Goal: Information Seeking & Learning: Learn about a topic

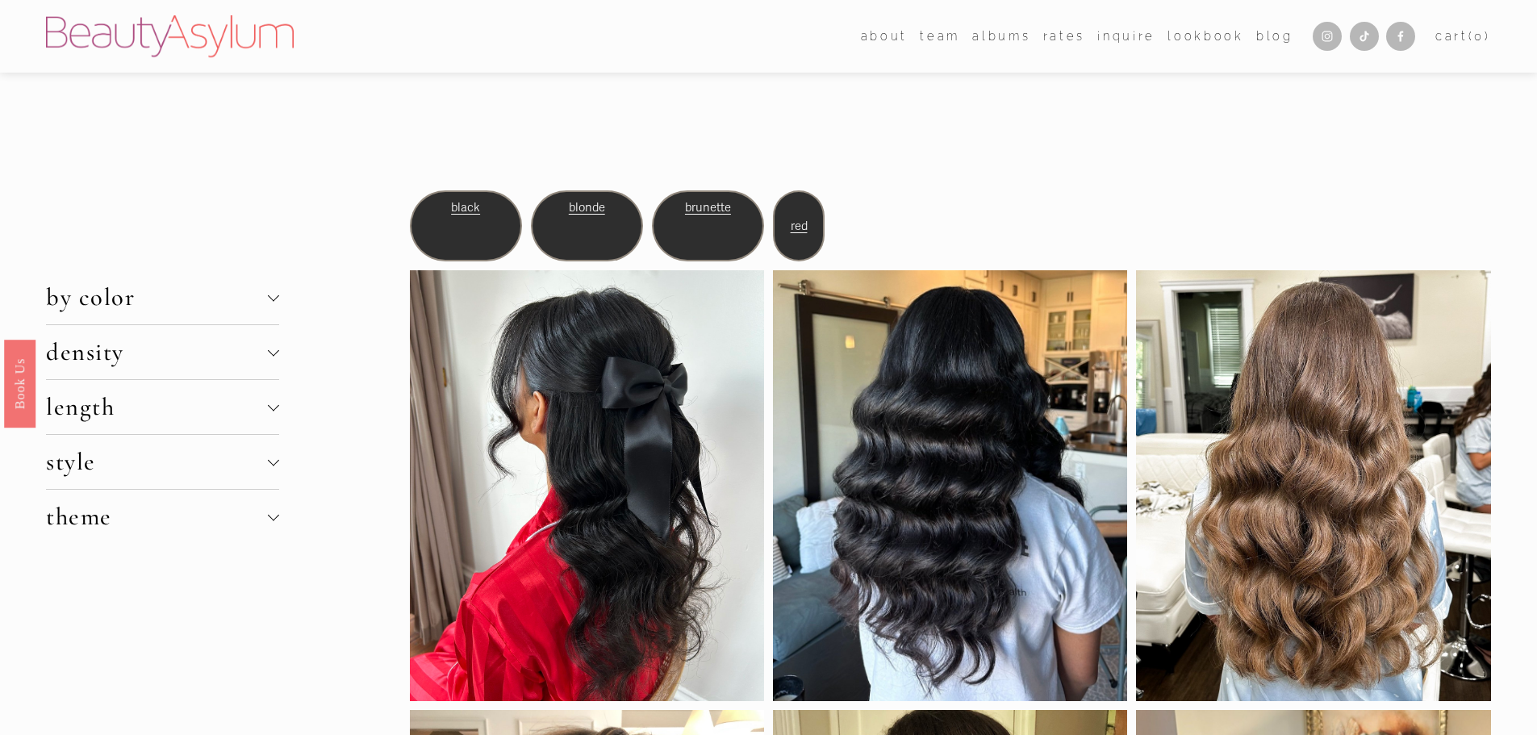
click at [719, 204] on span "brunette" at bounding box center [708, 207] width 46 height 15
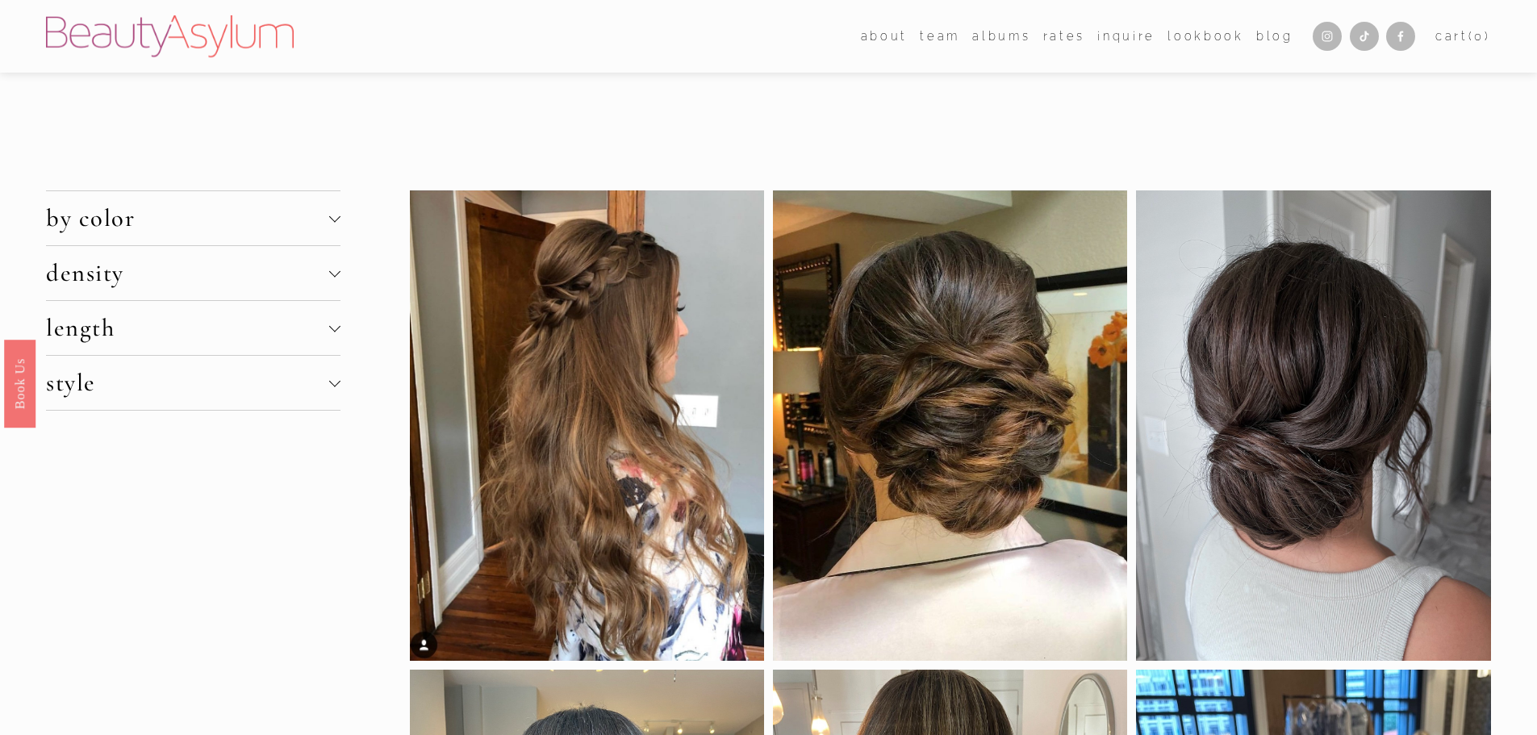
click at [286, 208] on span "by color" at bounding box center [187, 218] width 282 height 30
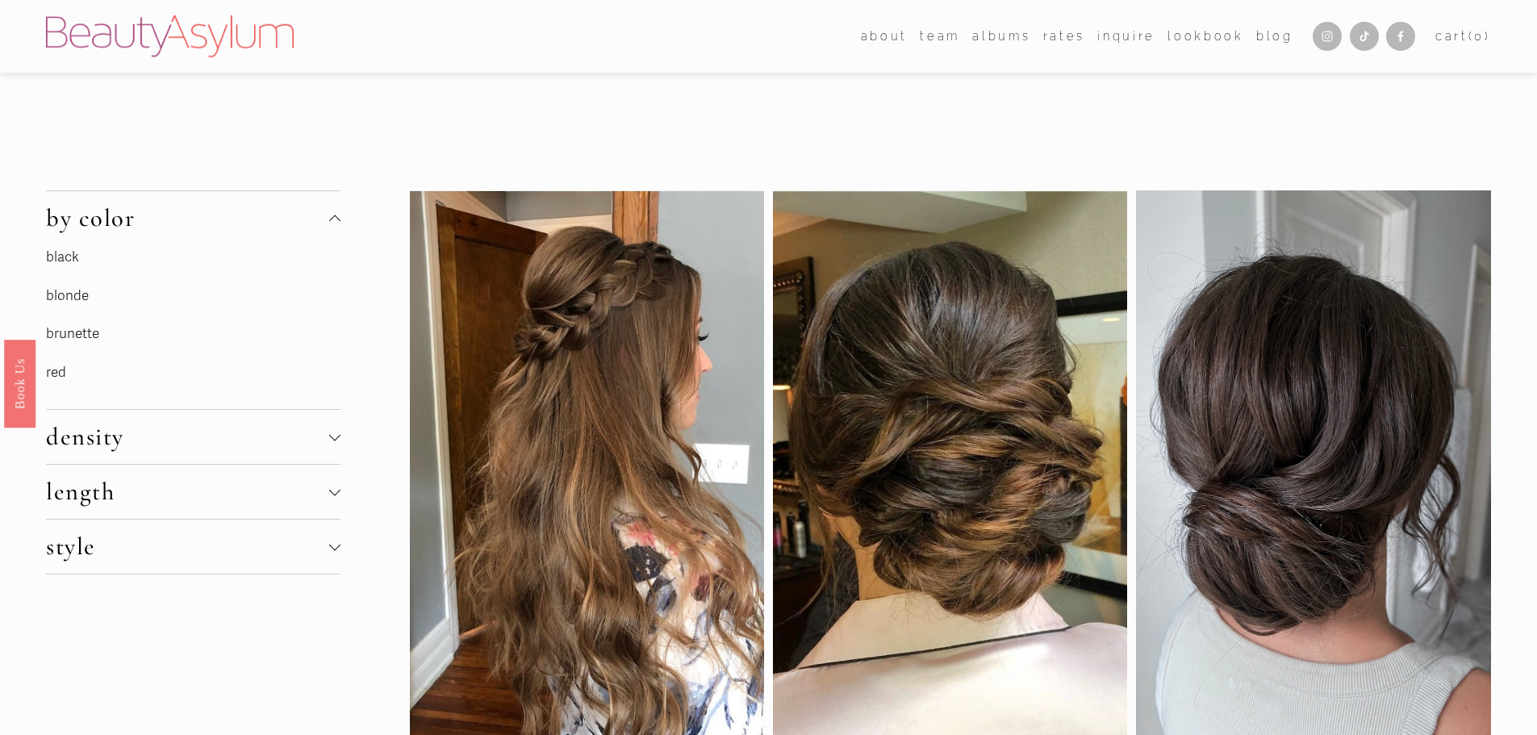
click at [331, 429] on button "density" at bounding box center [193, 437] width 294 height 54
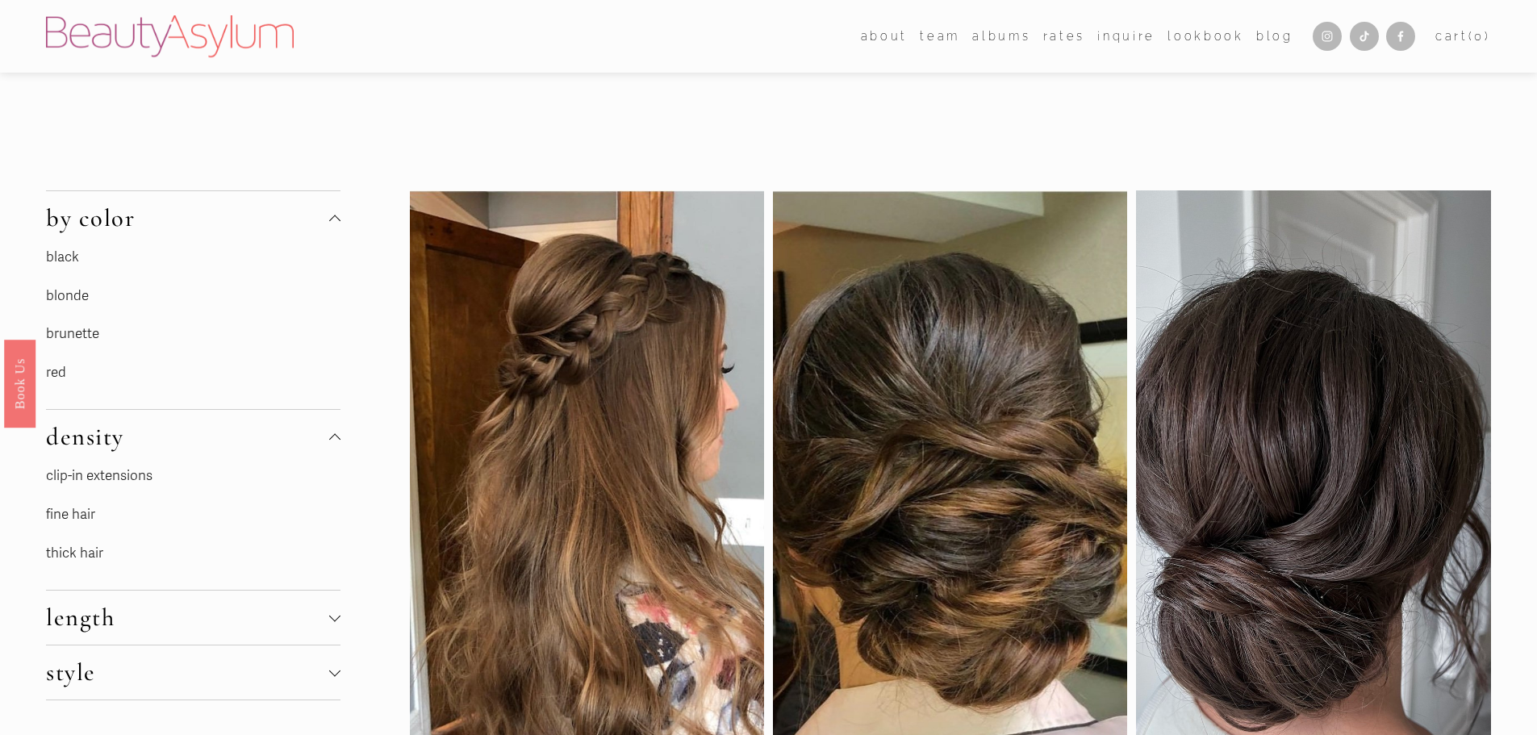
click at [86, 513] on link "fine hair" at bounding box center [70, 514] width 49 height 17
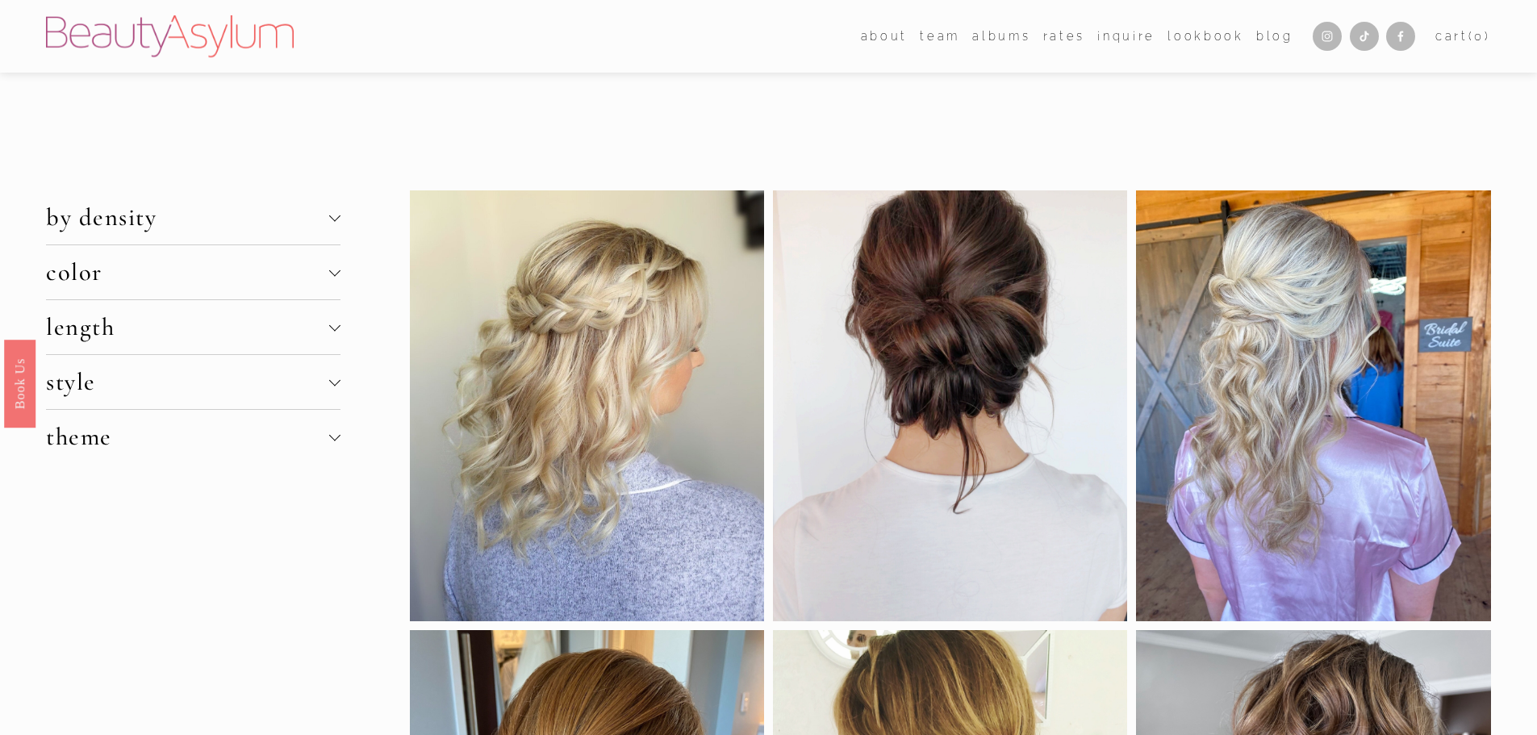
click at [285, 434] on span "theme" at bounding box center [187, 437] width 282 height 30
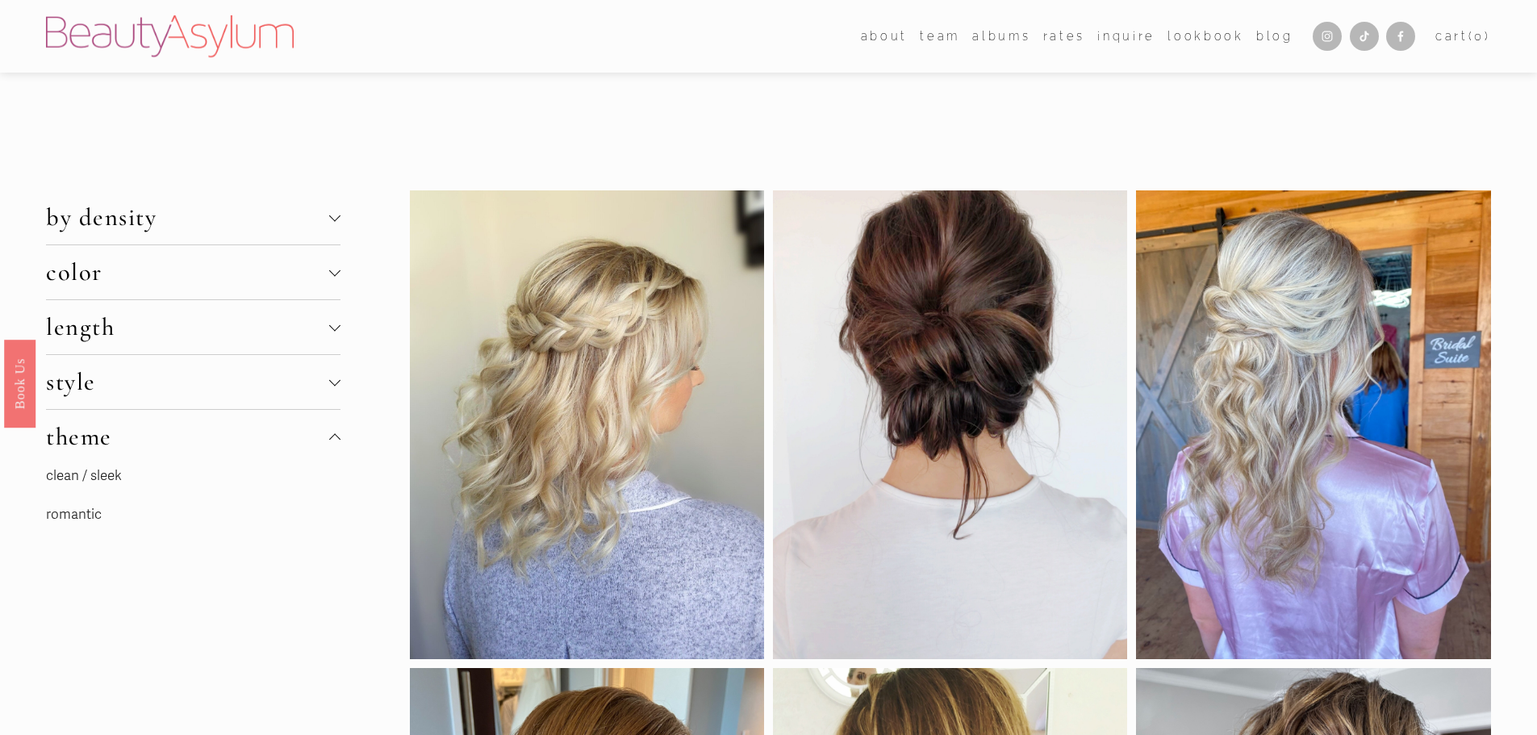
click at [316, 382] on span "style" at bounding box center [187, 382] width 282 height 30
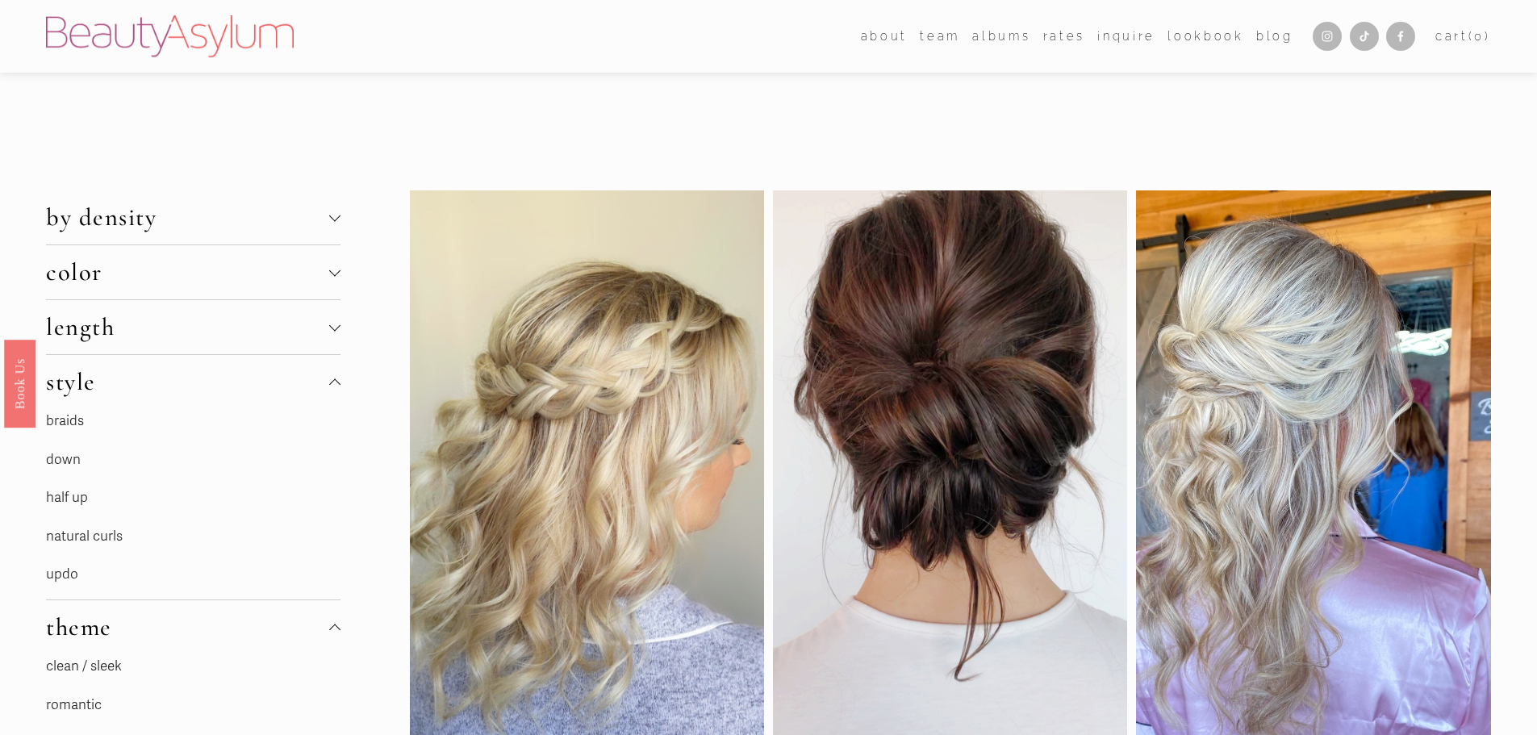
click at [214, 340] on span "length" at bounding box center [187, 327] width 282 height 30
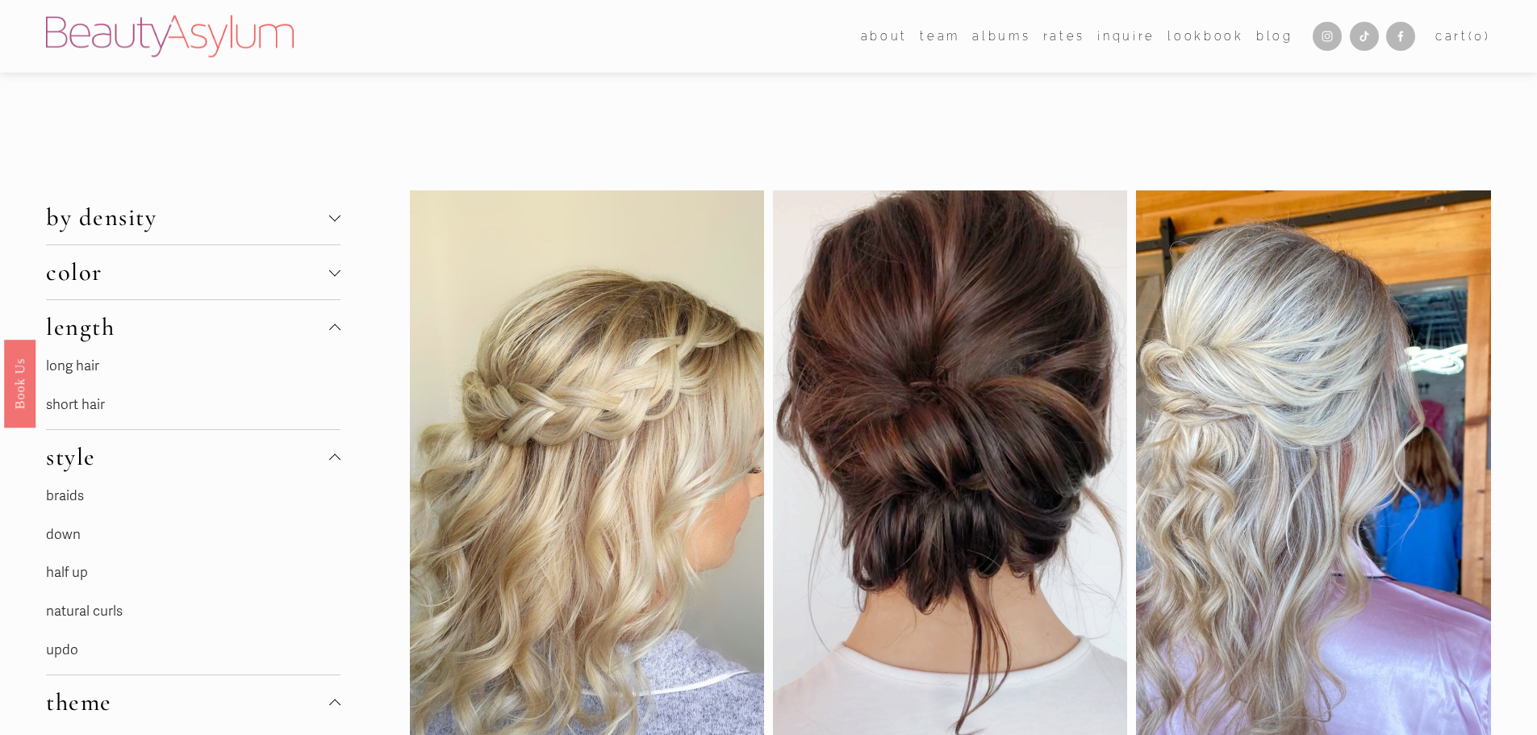
click at [73, 361] on link "long hair" at bounding box center [72, 365] width 53 height 17
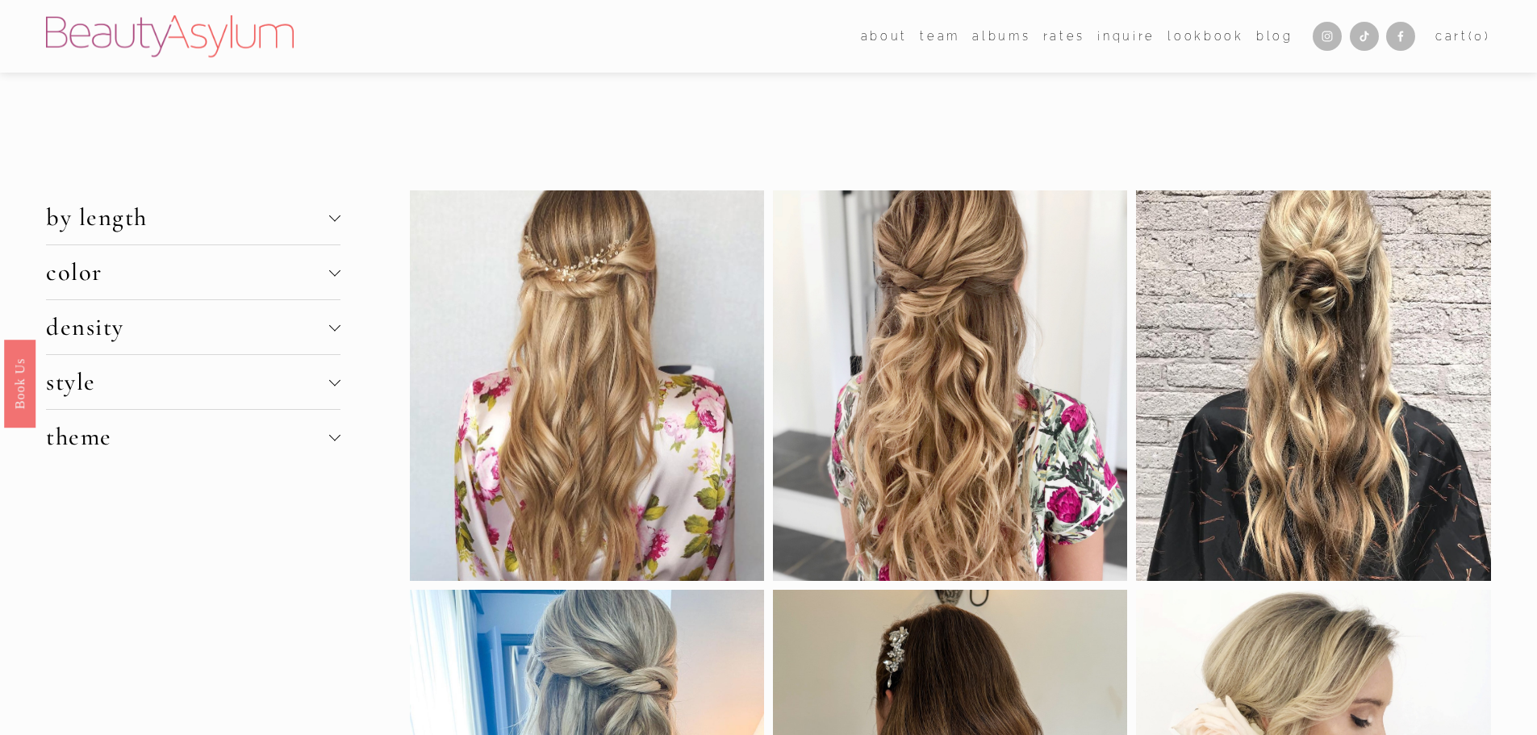
click at [177, 270] on span "color" at bounding box center [187, 272] width 282 height 30
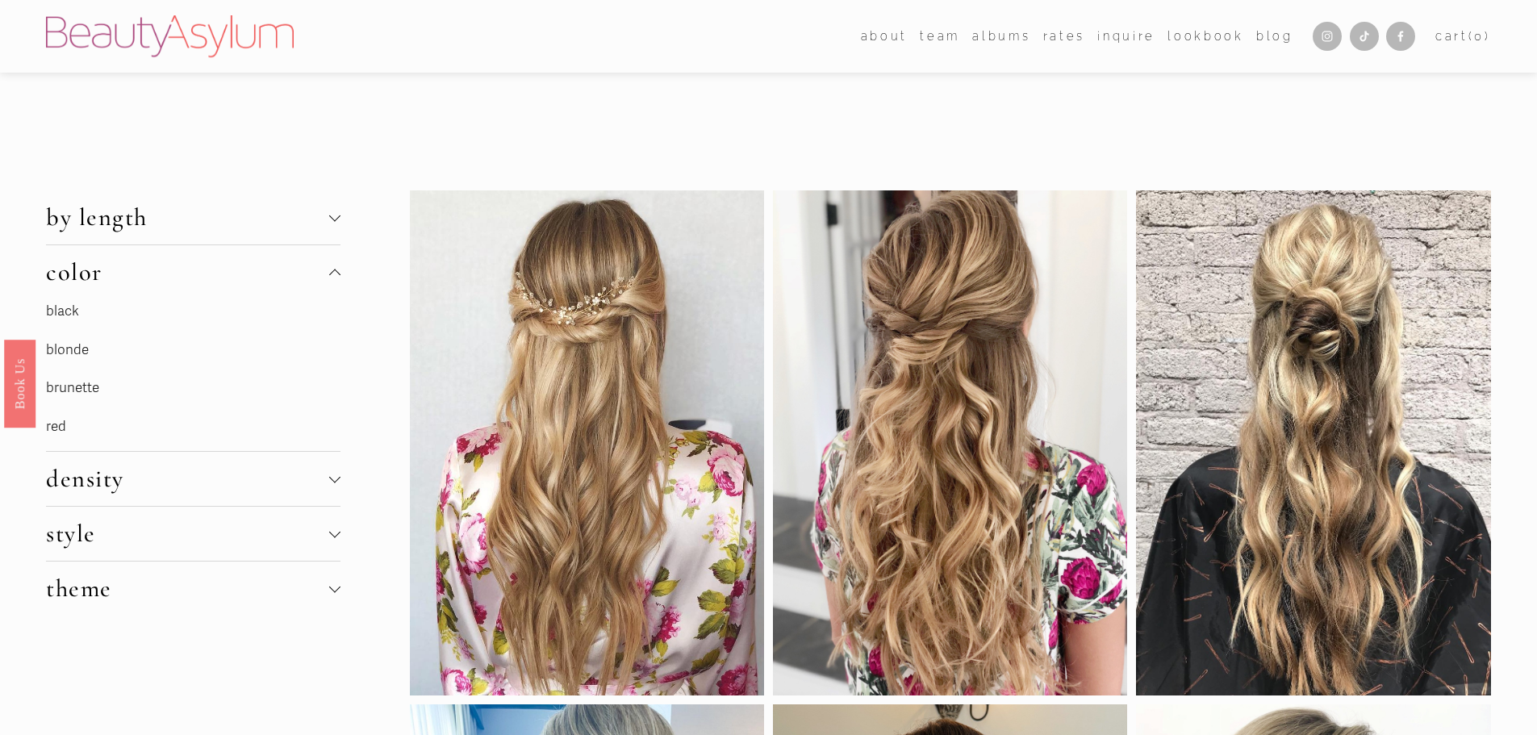
click at [169, 465] on button "density" at bounding box center [193, 479] width 294 height 54
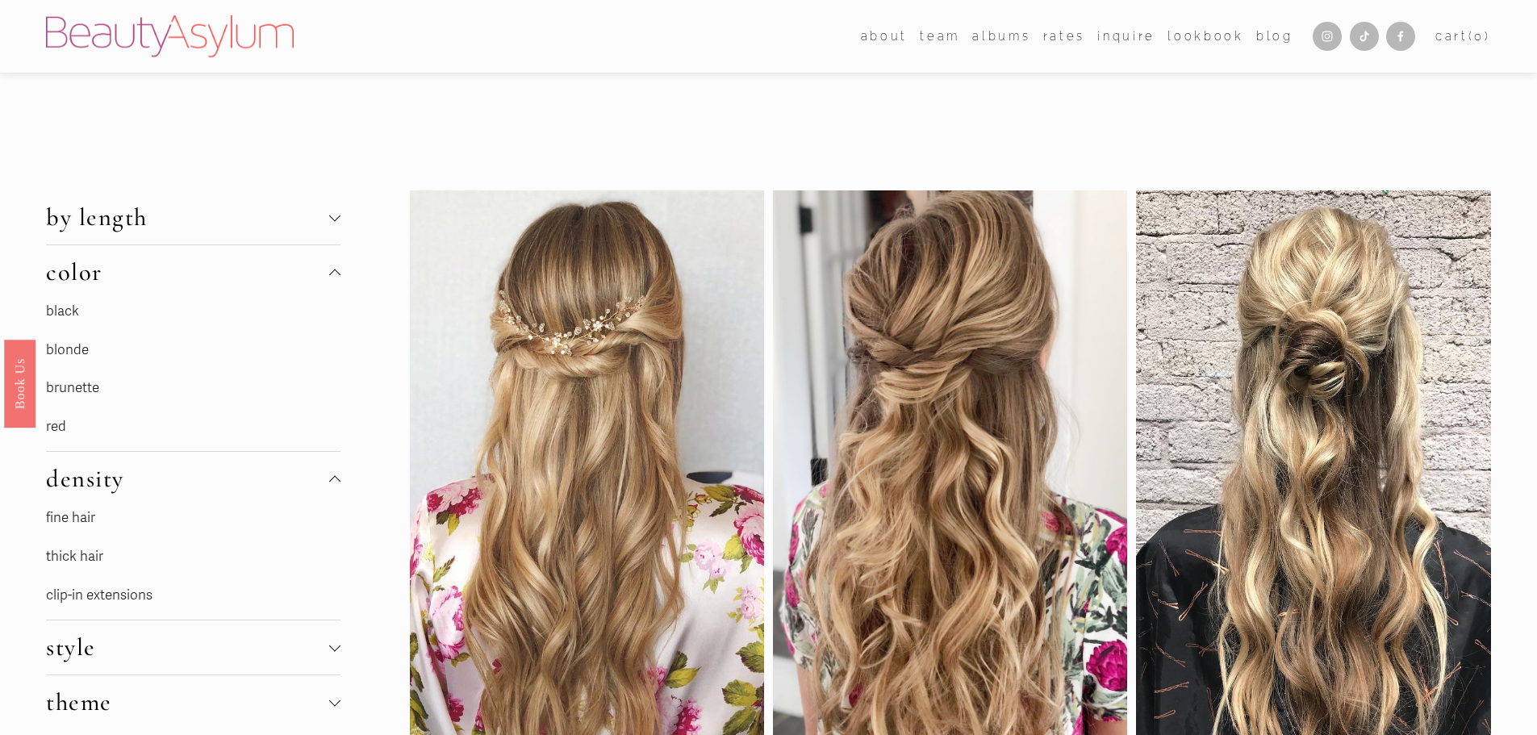
click at [71, 516] on link "fine hair" at bounding box center [70, 517] width 49 height 17
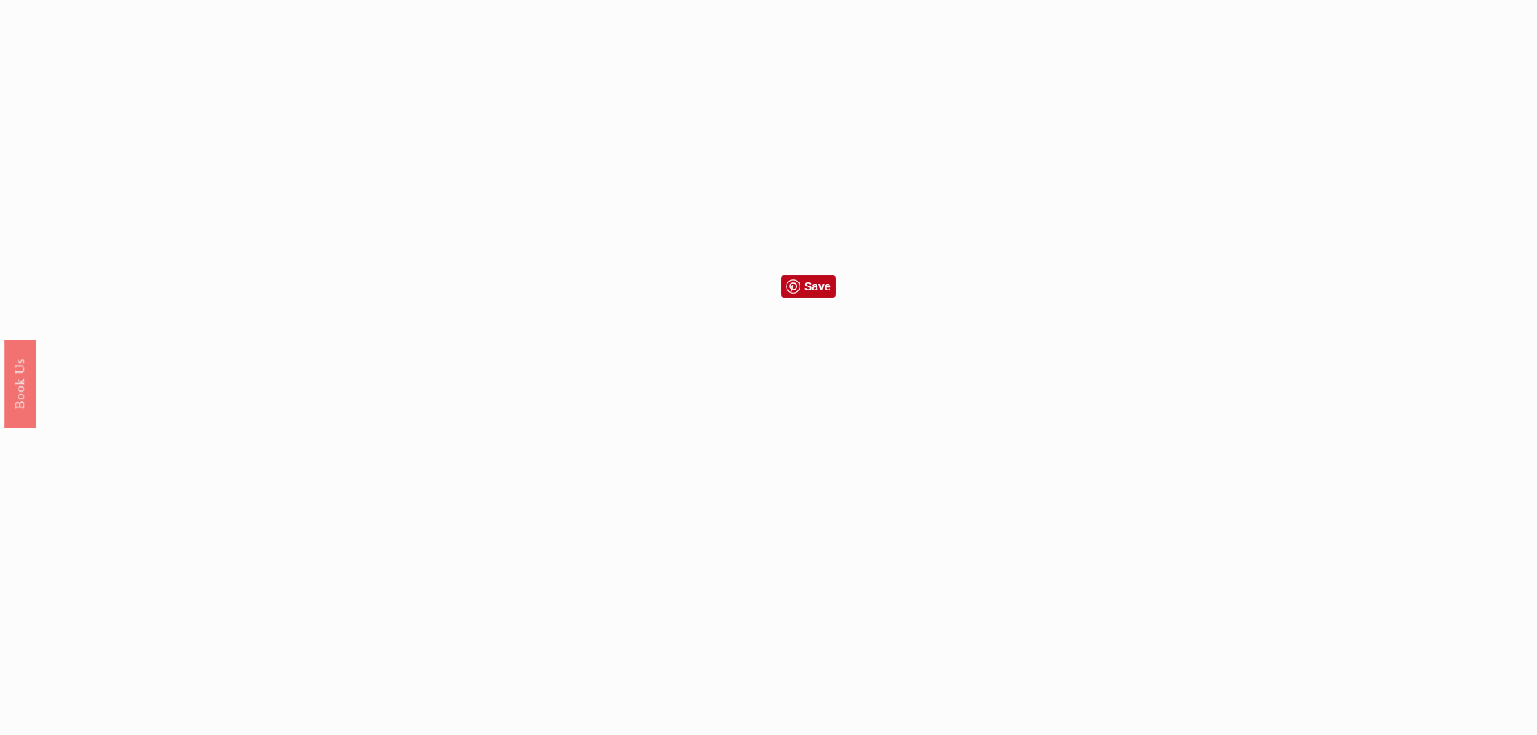
scroll to position [1694, 0]
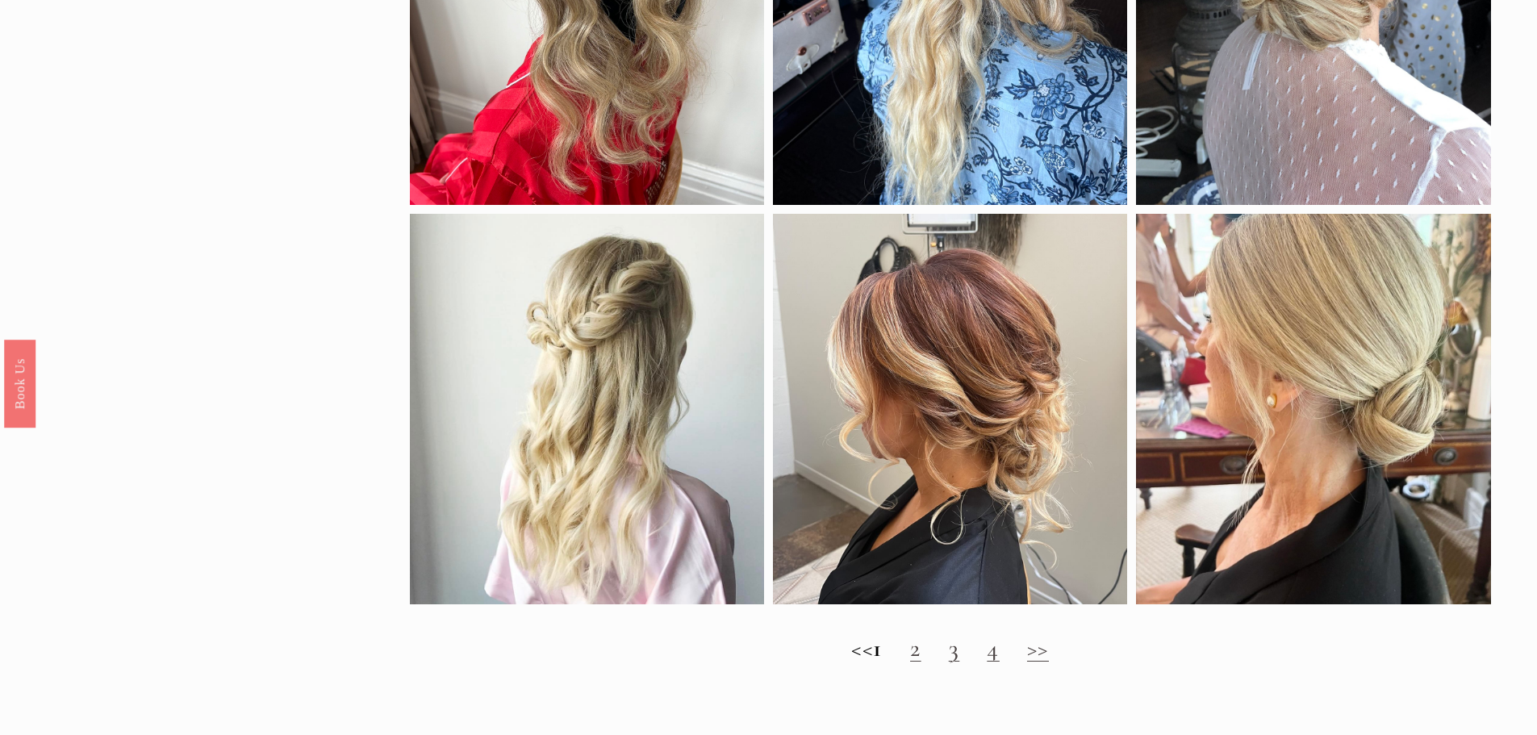
click at [921, 663] on link "2" at bounding box center [915, 648] width 11 height 30
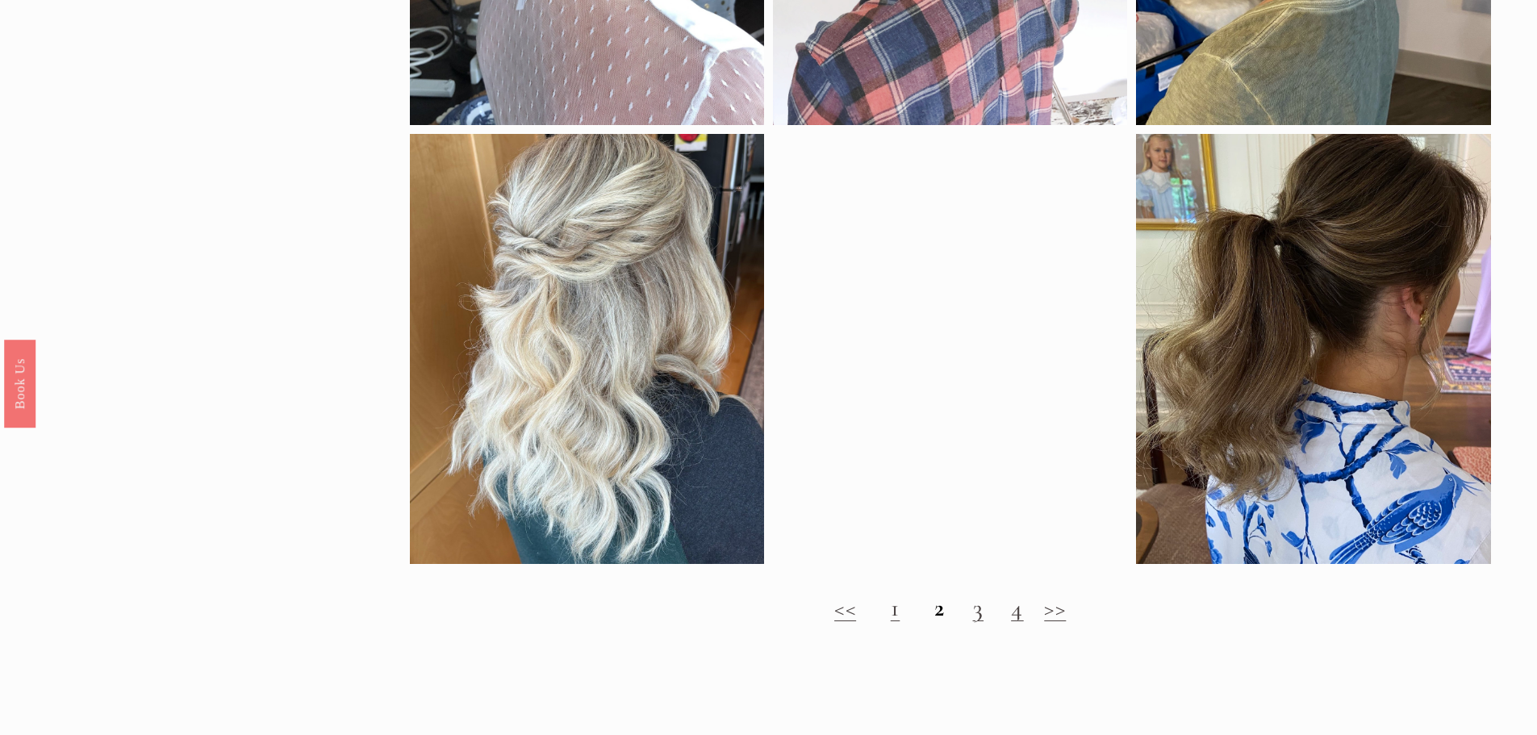
scroll to position [1855, 0]
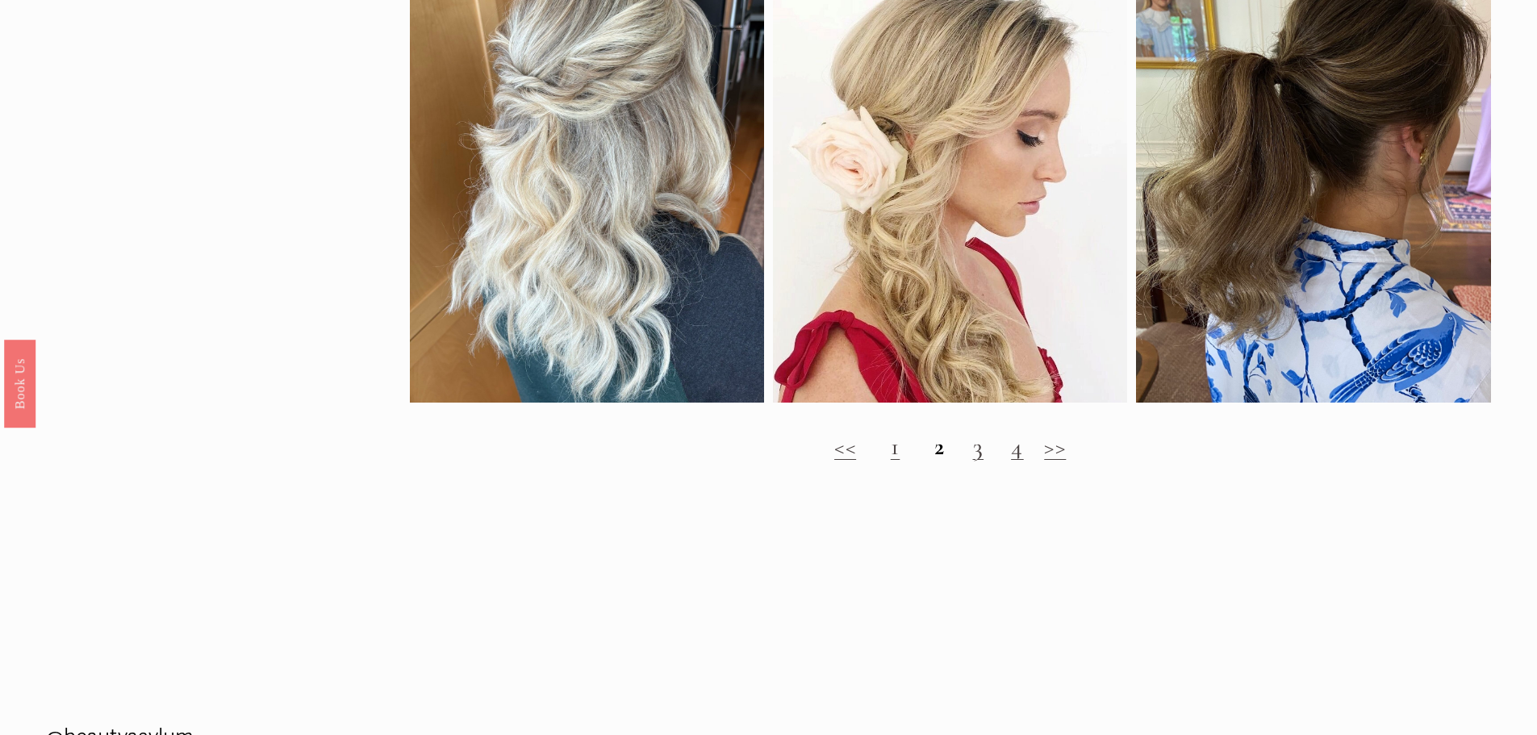
click at [973, 461] on link "3" at bounding box center [978, 447] width 11 height 30
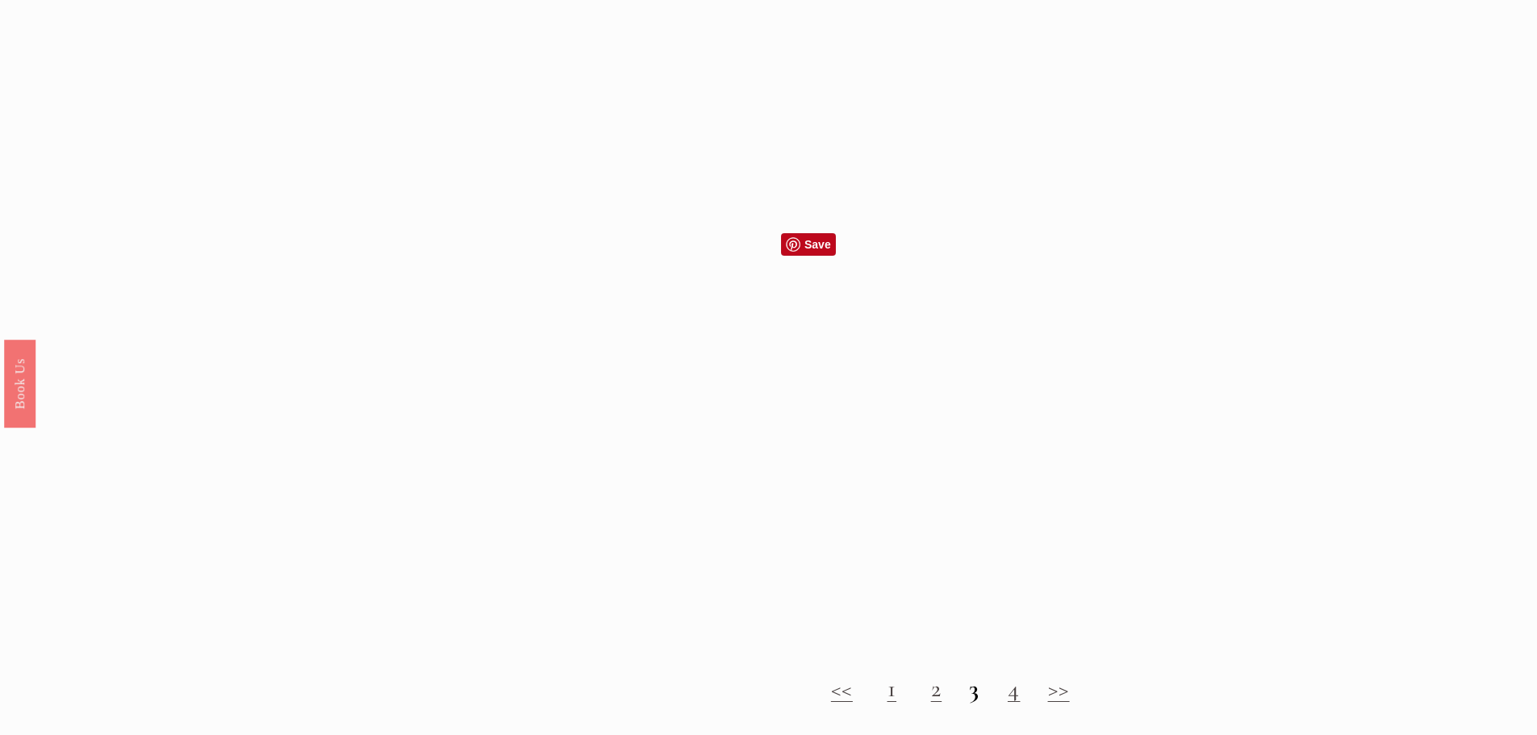
scroll to position [1775, 0]
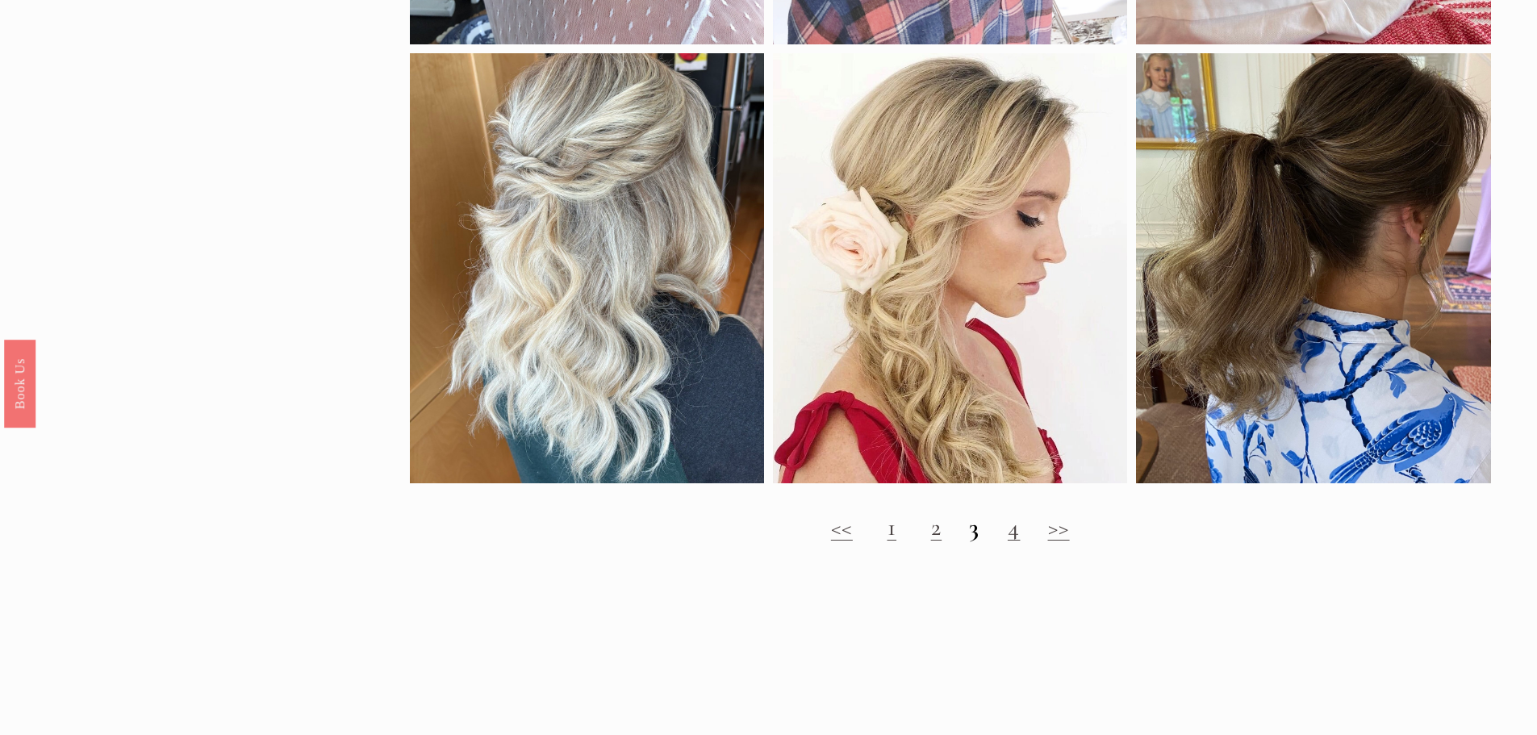
click at [1018, 542] on link "4" at bounding box center [1014, 527] width 13 height 30
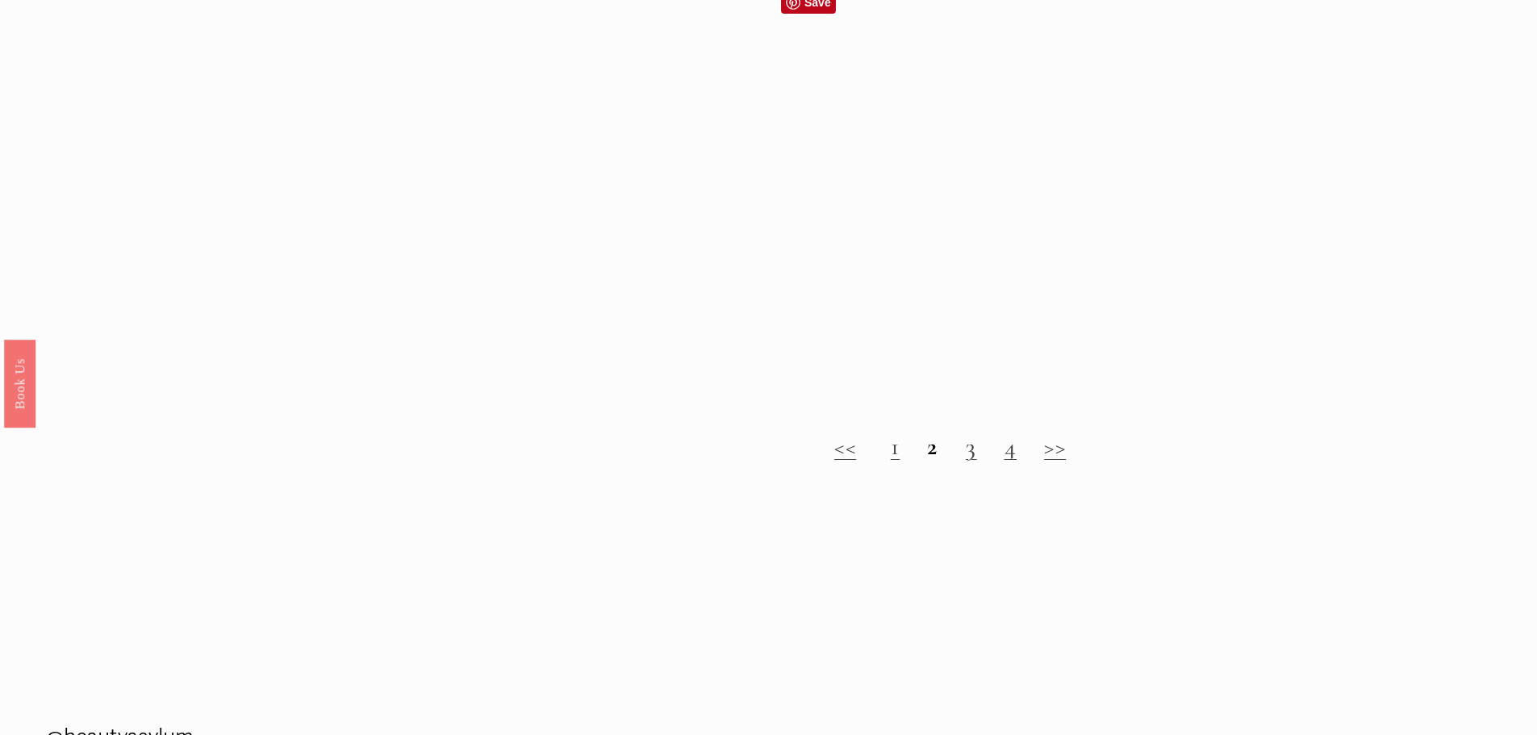
scroll to position [1936, 0]
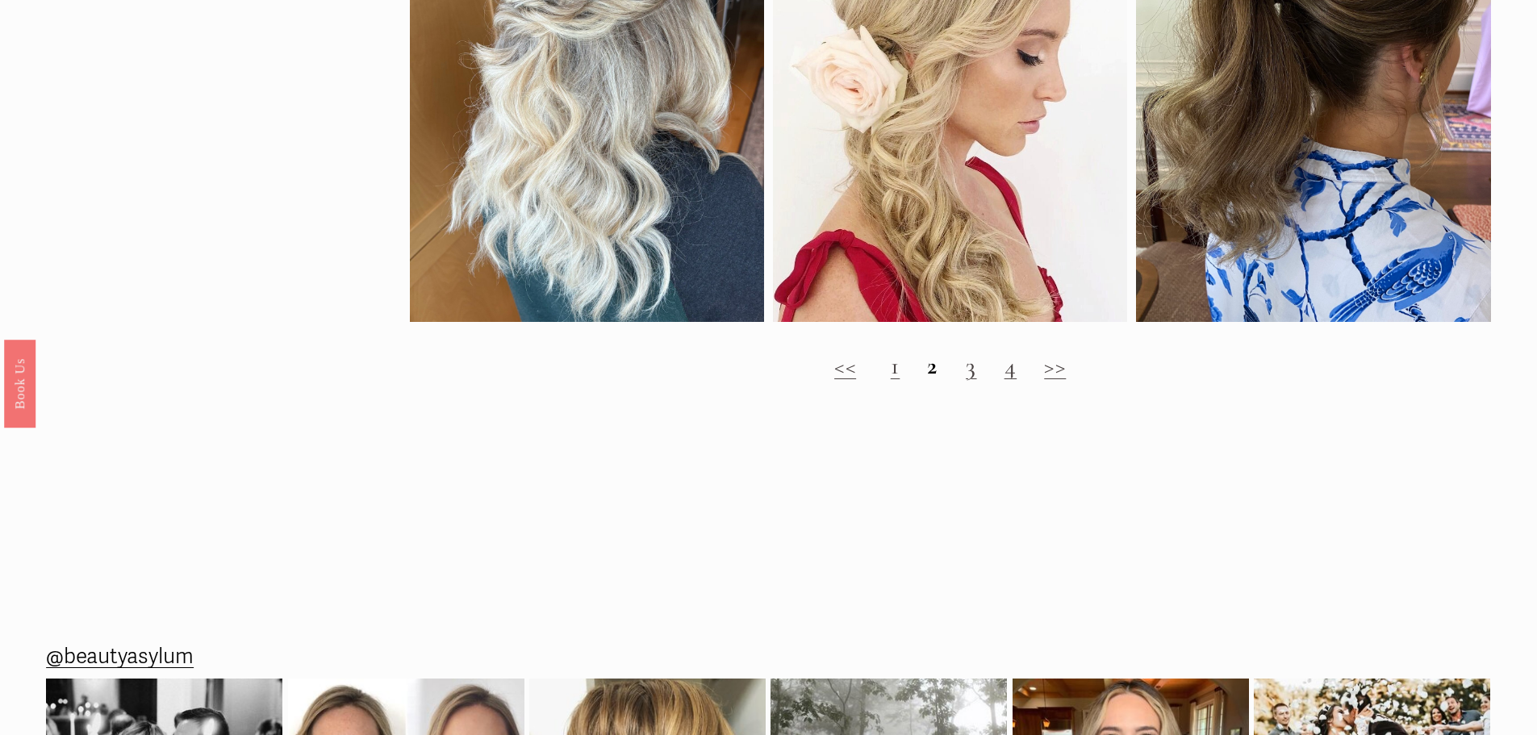
click at [898, 381] on link "1" at bounding box center [896, 366] width 10 height 30
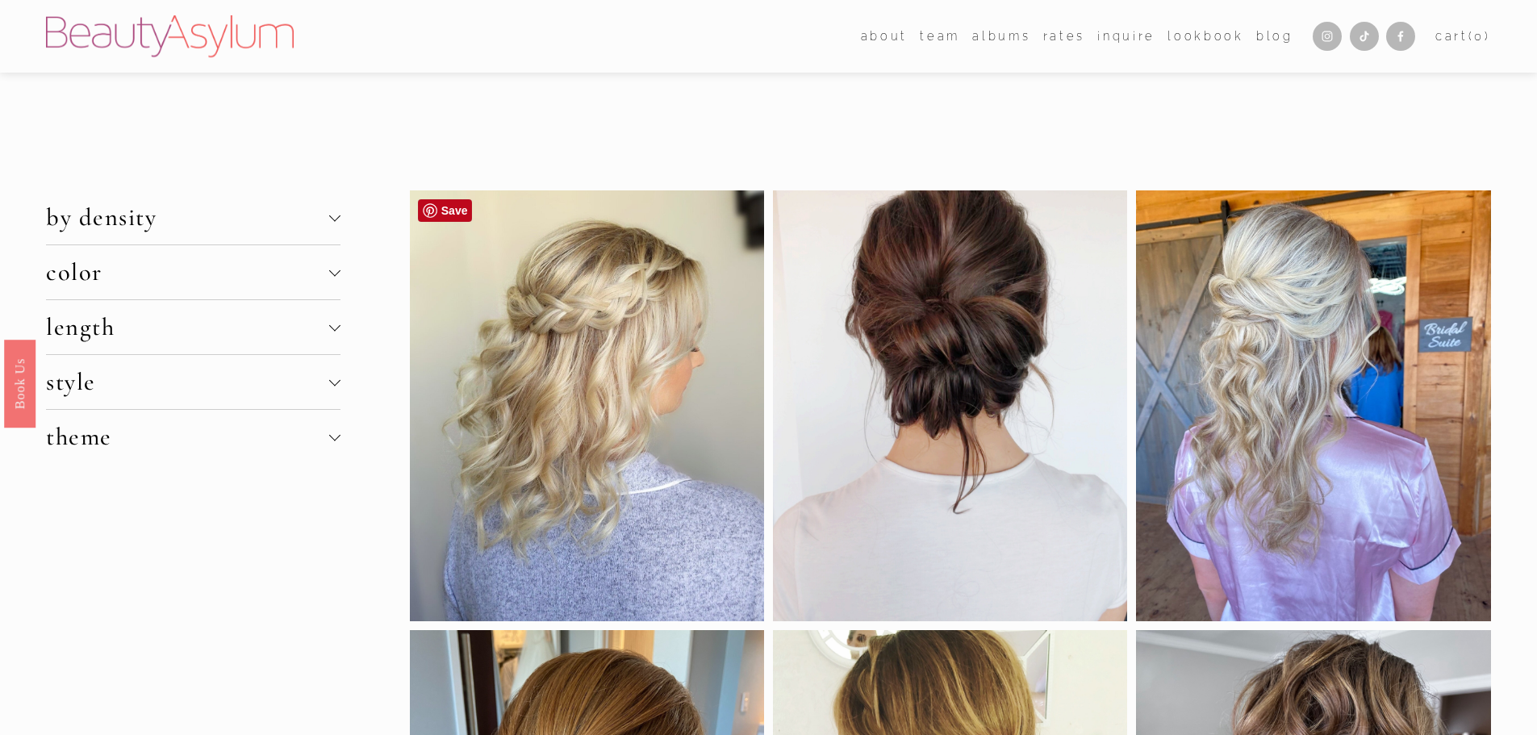
click at [600, 419] on div at bounding box center [587, 405] width 354 height 431
